Goal: Task Accomplishment & Management: Manage account settings

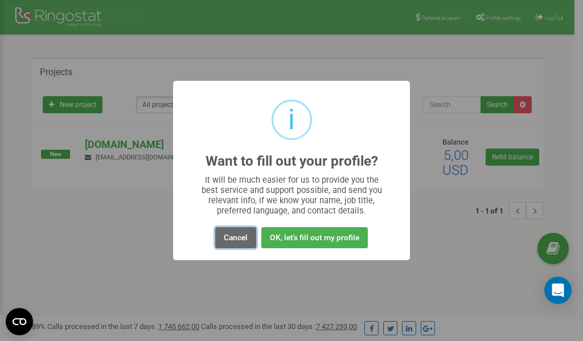
click at [238, 234] on button "Cancel" at bounding box center [235, 237] width 41 height 21
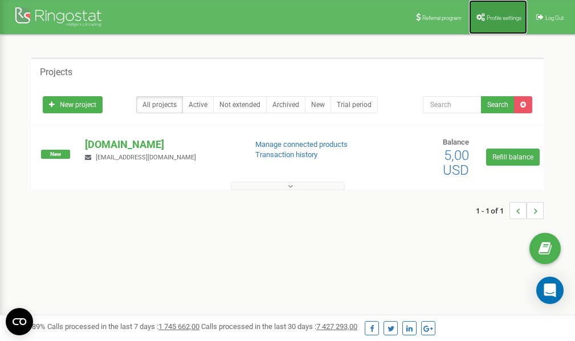
click at [505, 21] on link "Profile settings" at bounding box center [498, 17] width 58 height 34
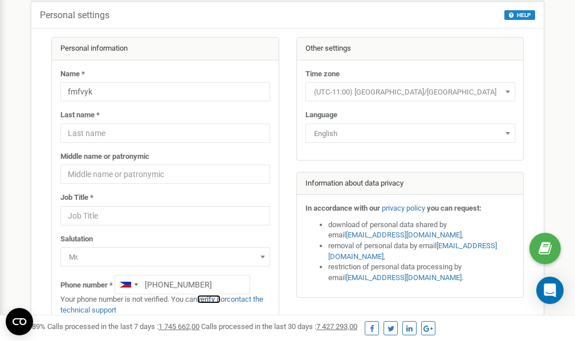
click at [217, 299] on link "verify it" at bounding box center [208, 299] width 23 height 9
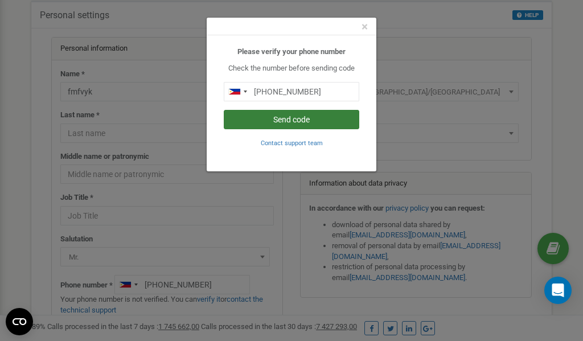
click at [290, 122] on button "Send code" at bounding box center [292, 119] width 136 height 19
